Goal: Information Seeking & Learning: Compare options

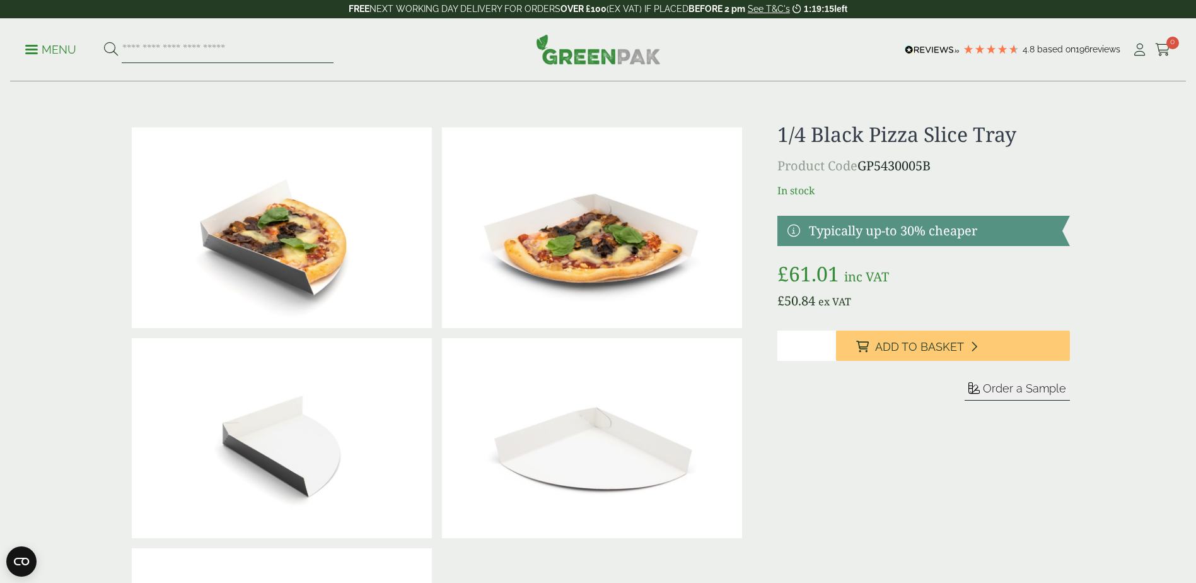
click at [241, 43] on input "search" at bounding box center [228, 50] width 212 height 26
type input "*****"
click at [104, 42] on button at bounding box center [111, 50] width 14 height 16
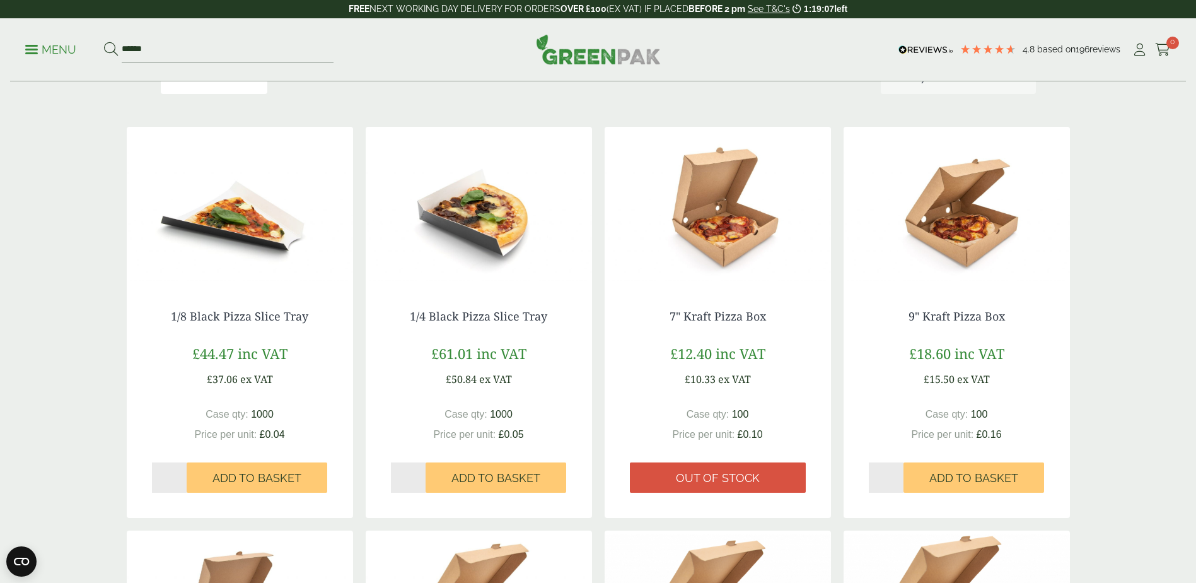
scroll to position [189, 0]
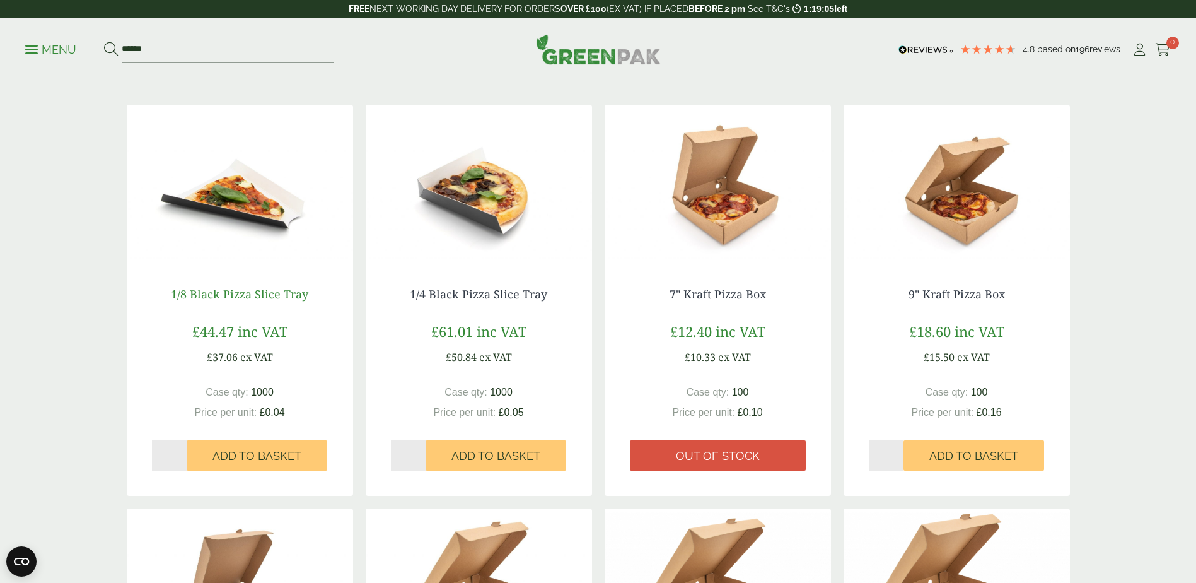
click at [240, 297] on link "1/8 Black Pizza Slice Tray" at bounding box center [239, 293] width 137 height 15
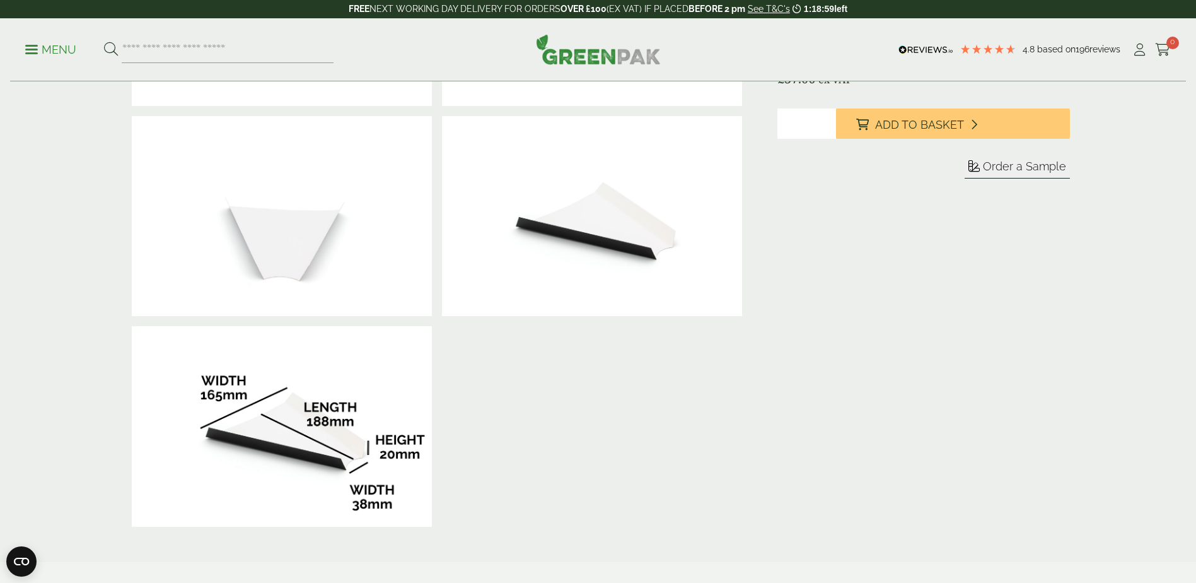
scroll to position [252, 0]
